Goal: Transaction & Acquisition: Purchase product/service

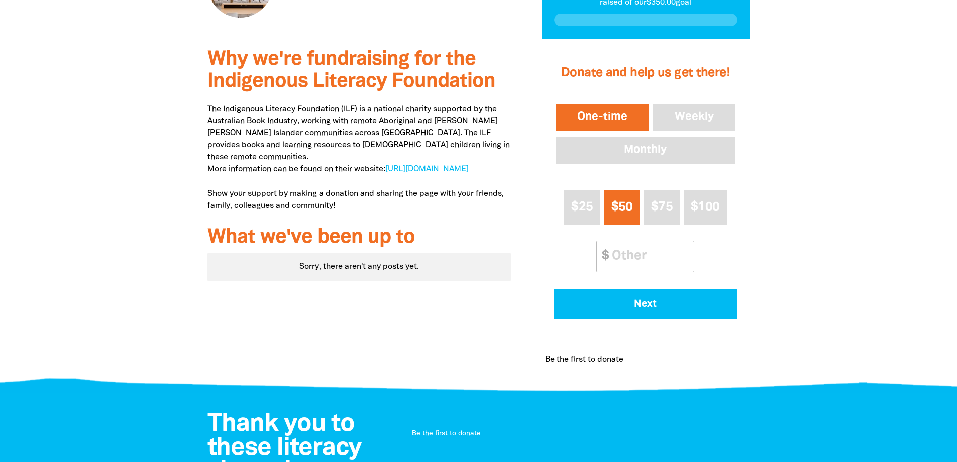
scroll to position [201, 0]
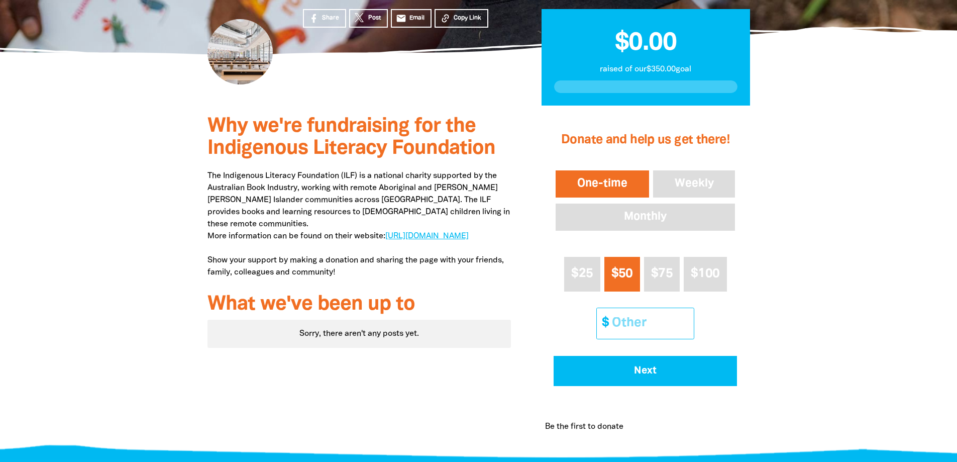
click at [648, 324] on input "Other Amount" at bounding box center [649, 323] width 89 height 31
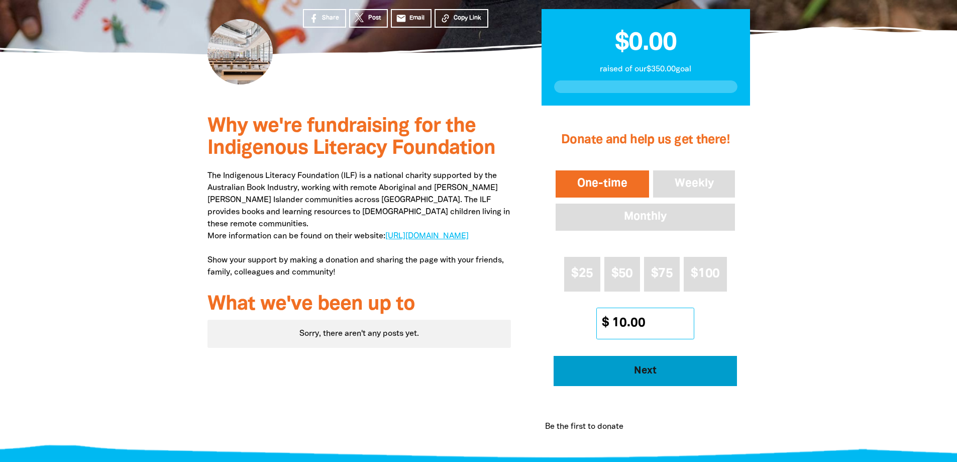
type input "10.00"
click at [662, 369] on span "Next" at bounding box center [646, 371] width 156 height 10
select select "AU"
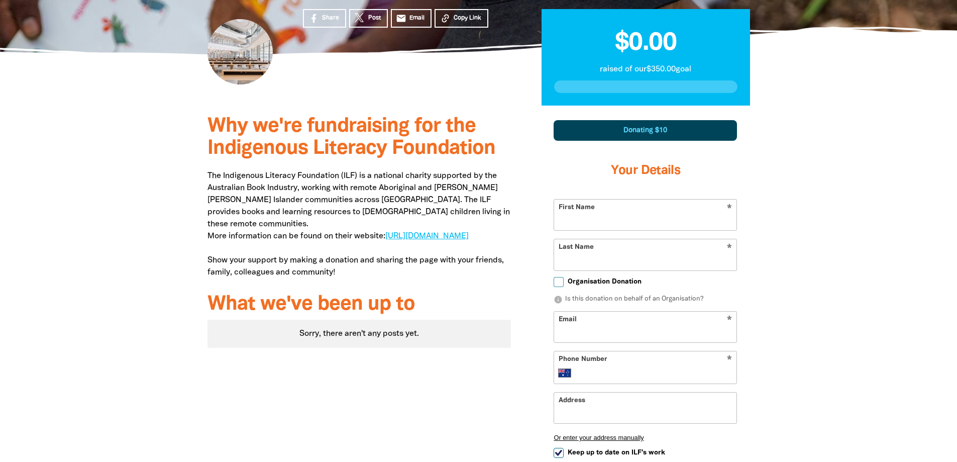
scroll to position [295, 0]
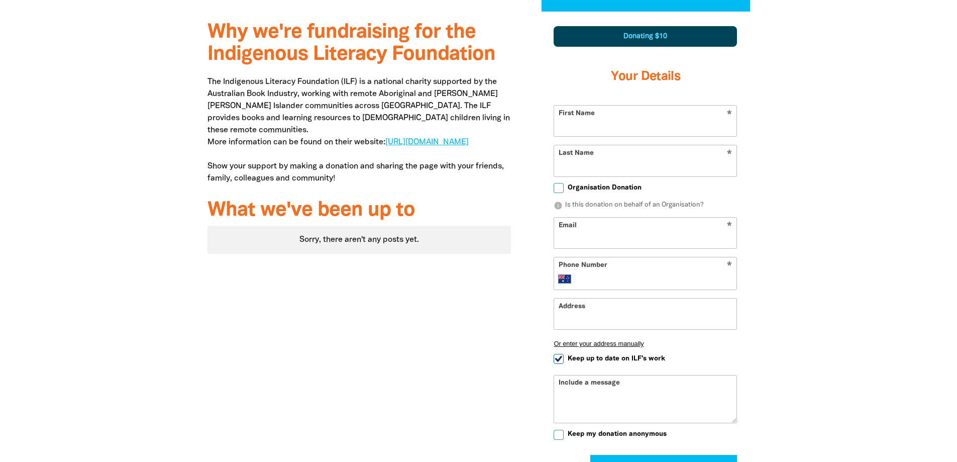
click at [615, 121] on input "First Name" at bounding box center [645, 121] width 182 height 31
type input "[PERSON_NAME]"
type input "Soo"
type input "[PERSON_NAME][EMAIL_ADDRESS][DOMAIN_NAME]"
type input "[PHONE_NUMBER]"
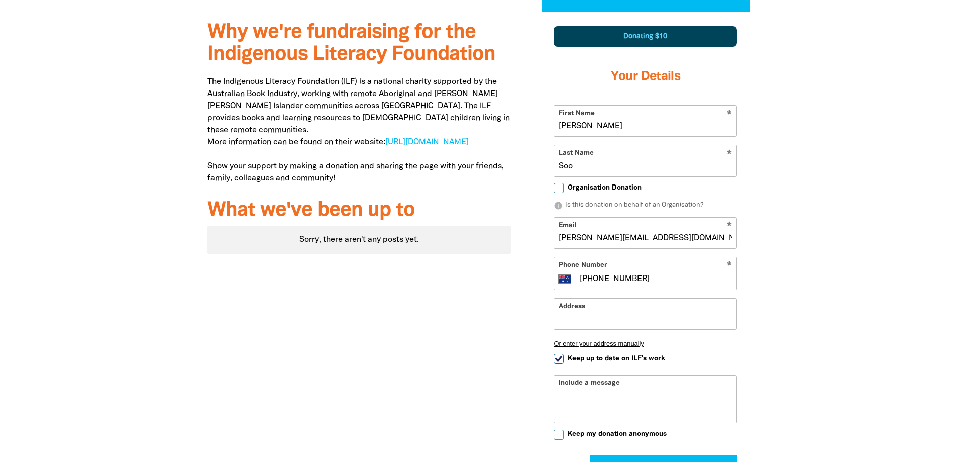
type input "PO Box 277"
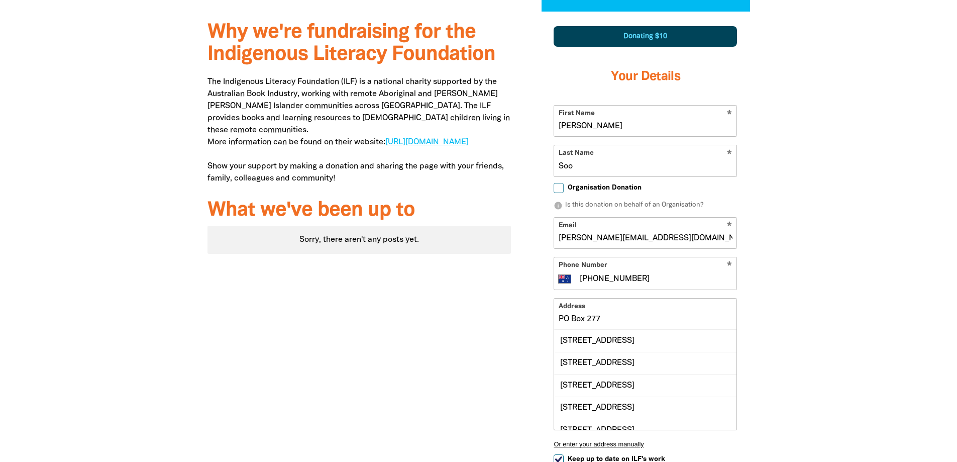
click at [673, 233] on input "[PERSON_NAME][EMAIL_ADDRESS][DOMAIN_NAME]" at bounding box center [645, 233] width 182 height 31
type input "M"
click at [637, 240] on input "Email" at bounding box center [645, 233] width 182 height 31
type input "[EMAIL_ADDRESS][DOMAIN_NAME]"
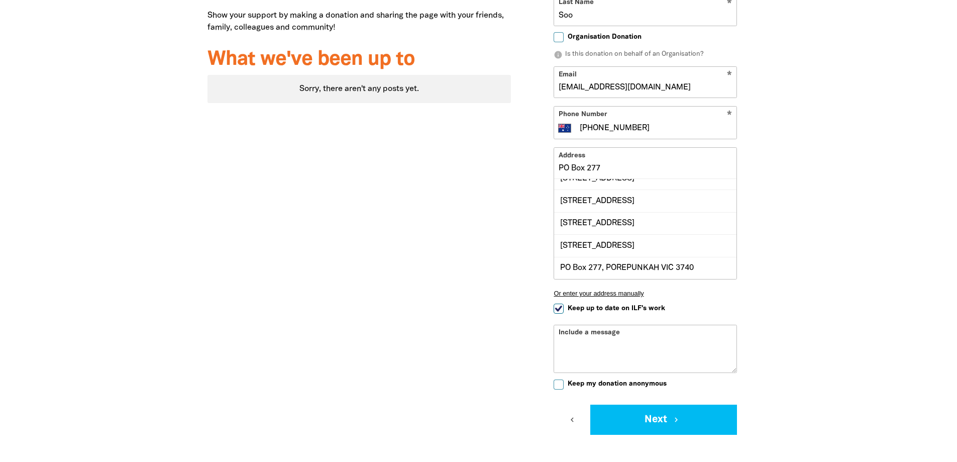
scroll to position [66, 0]
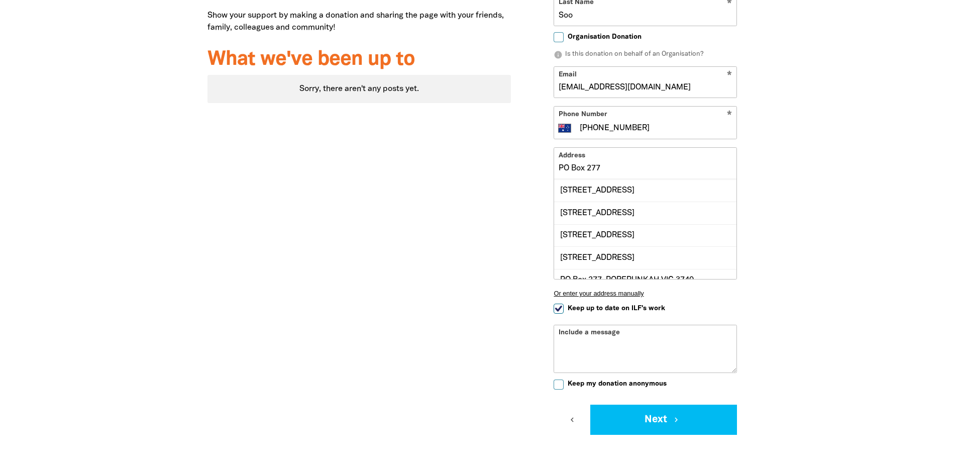
click at [662, 162] on input "PO Box 277" at bounding box center [645, 163] width 182 height 31
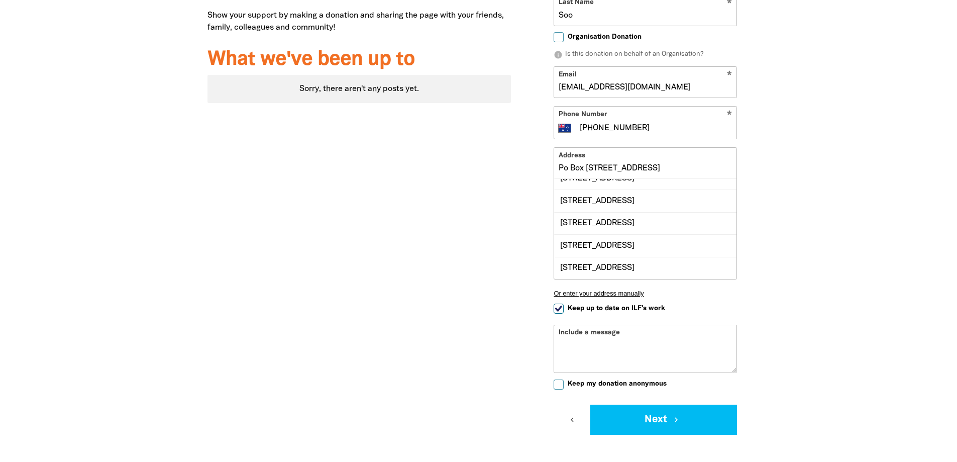
scroll to position [0, 0]
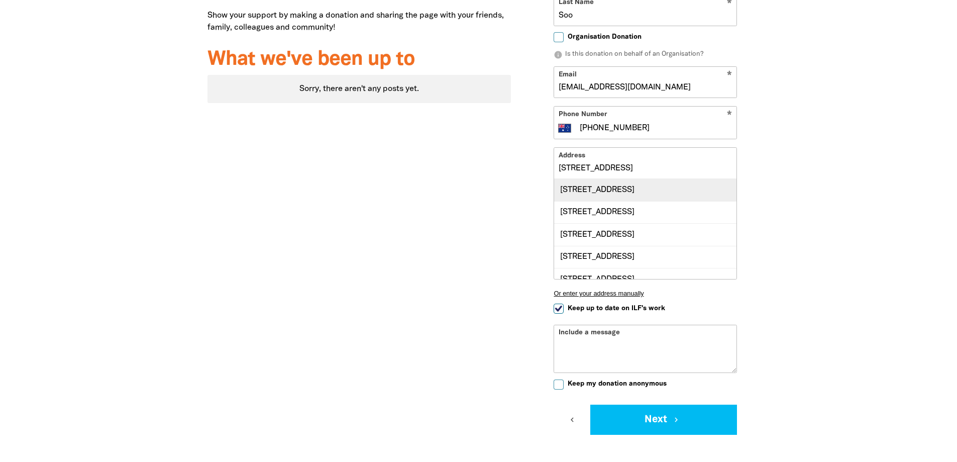
click at [683, 195] on div "[STREET_ADDRESS]" at bounding box center [645, 190] width 182 height 22
type input "[STREET_ADDRESS]"
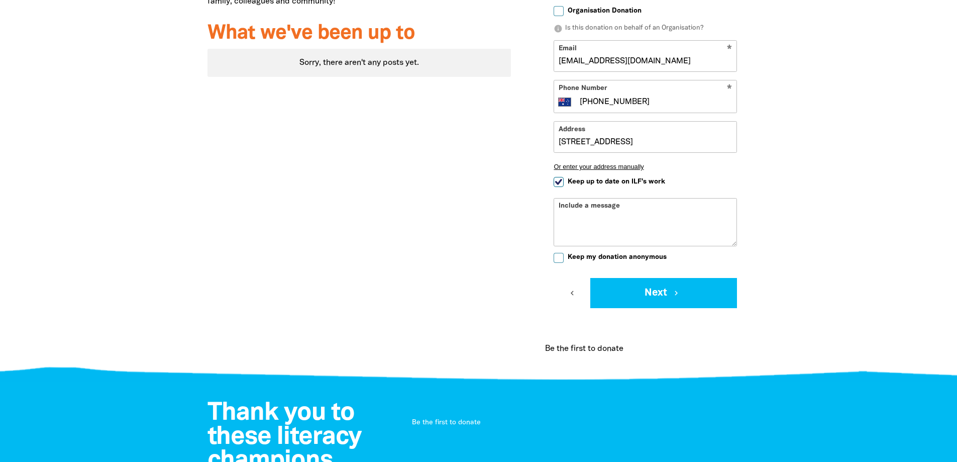
scroll to position [546, 0]
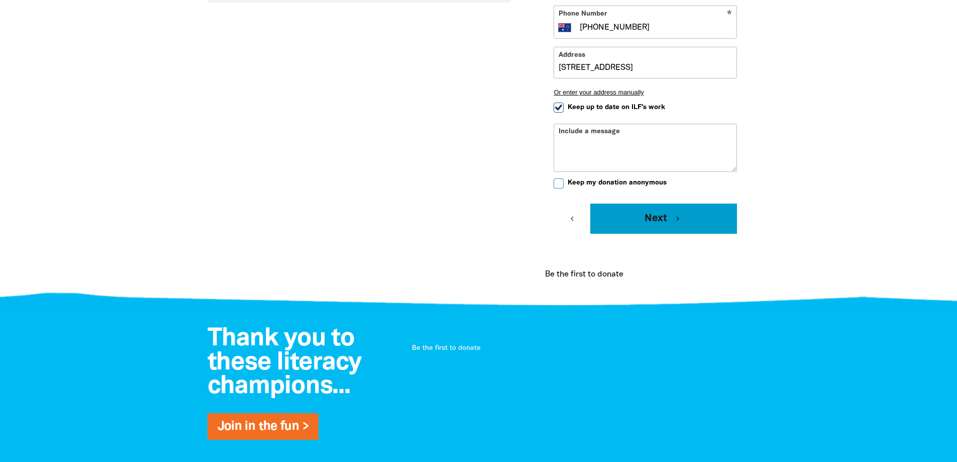
click at [659, 221] on button "Next chevron_right" at bounding box center [663, 218] width 147 height 30
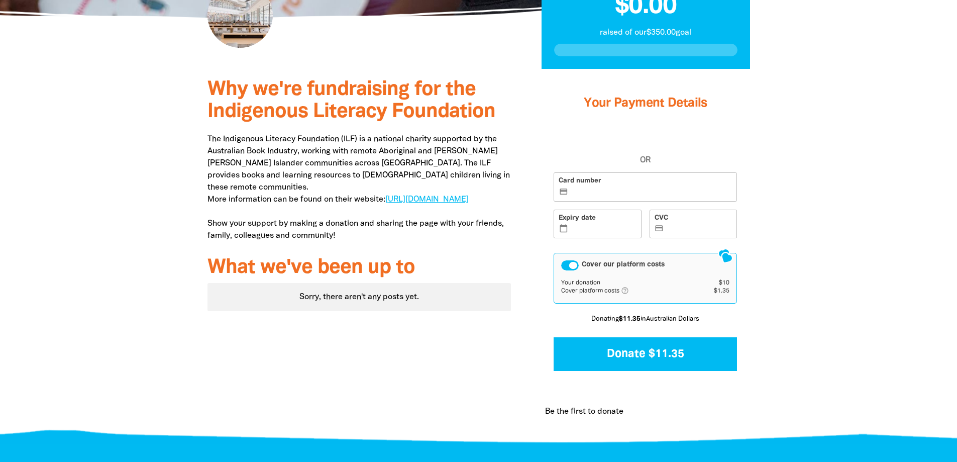
scroll to position [234, 0]
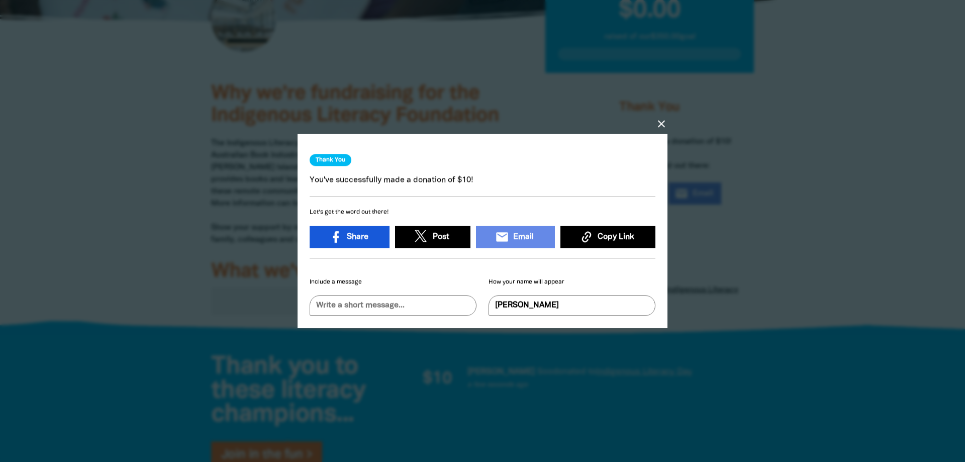
click at [370, 231] on link "Share" at bounding box center [349, 237] width 80 height 22
click at [665, 119] on icon "close" at bounding box center [661, 124] width 12 height 12
